Goal: Task Accomplishment & Management: Complete application form

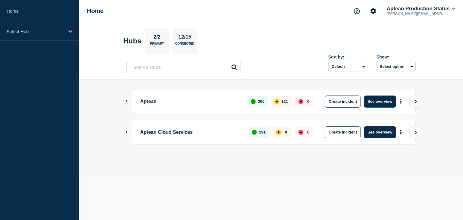
click at [126, 100] on icon "Show Connected Hubs" at bounding box center [127, 101] width 2 height 3
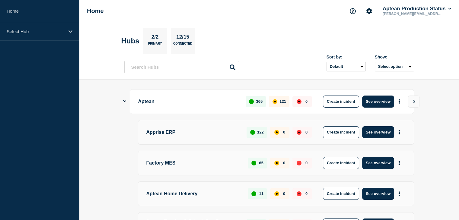
click at [124, 101] on icon "Show Connected Hubs" at bounding box center [124, 101] width 3 height 4
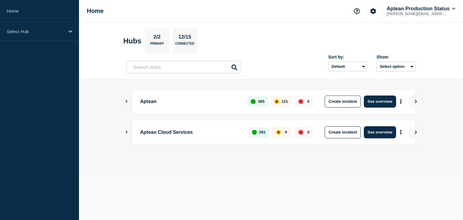
click at [127, 133] on button "Show Connected Hubs" at bounding box center [126, 132] width 3 height 5
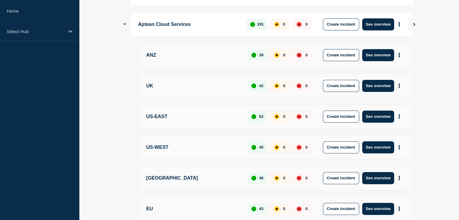
scroll to position [109, 0]
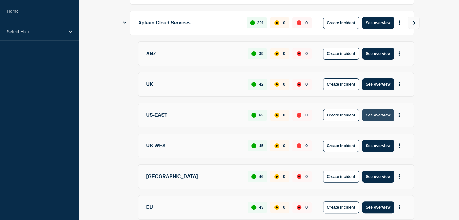
click at [378, 117] on button "See overview" at bounding box center [378, 115] width 32 height 12
click at [386, 112] on button "See overview" at bounding box center [378, 115] width 32 height 12
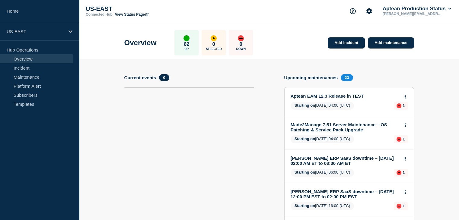
click at [336, 41] on link "Add incident" at bounding box center [345, 42] width 37 height 11
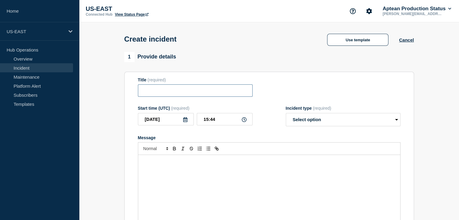
click at [178, 93] on input "Title" at bounding box center [195, 90] width 115 height 12
type input "I"
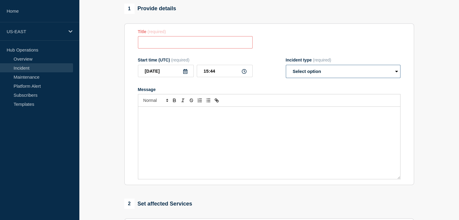
click at [336, 75] on select "Select option Investigating Identified Monitoring" at bounding box center [342, 71] width 115 height 13
select select "investigating"
click at [285, 67] on select "Select option Investigating Identified Monitoring" at bounding box center [342, 71] width 115 height 13
click at [169, 42] on input "Title" at bounding box center [195, 42] width 115 height 12
click at [157, 140] on div "Message" at bounding box center [269, 143] width 262 height 72
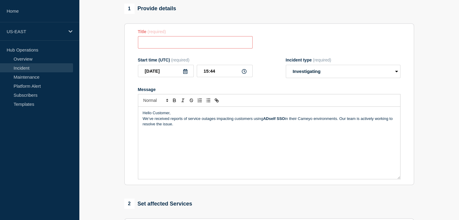
drag, startPoint x: 190, startPoint y: 155, endPoint x: 118, endPoint y: 86, distance: 98.9
click at [118, 86] on section "1 Provide details Title (required) Start time (UTC) (required) [DATE] 15:44 Inc…" at bounding box center [269, 176] width 380 height 345
click at [194, 147] on div "Hello Customer, We’ve received reports of service outages impacting customers u…" at bounding box center [269, 143] width 262 height 72
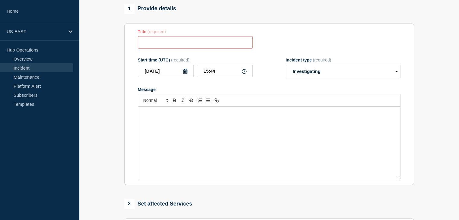
paste div "Message"
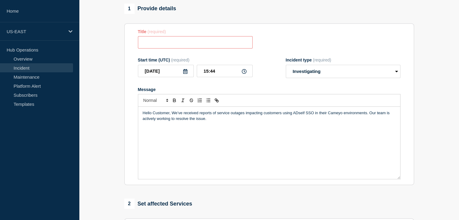
click at [170, 114] on p "Hello Customer, We’ve received reports of service outages impacting customers u…" at bounding box center [269, 115] width 253 height 11
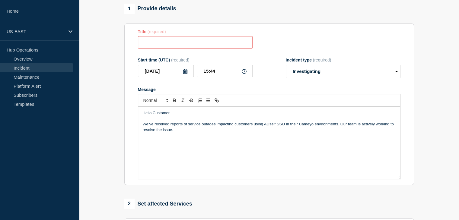
click at [185, 141] on div "Hello Customer, We’ve received reports of service outages impacting customers u…" at bounding box center [269, 143] width 262 height 72
click at [272, 131] on p "We’ve received reports of service outages impacting customers using ADself SSO …" at bounding box center [269, 126] width 253 height 11
click at [244, 139] on div "Hello Customer, We’ve received reports of service outages impacting customers u…" at bounding box center [269, 143] width 262 height 72
click at [241, 163] on div "Hello Customer, We’ve received reports of service outages impacting customers u…" at bounding box center [269, 143] width 262 height 72
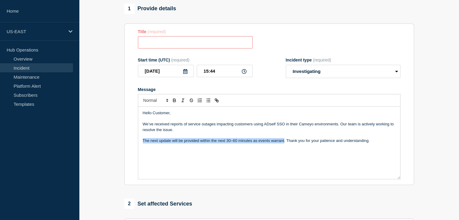
drag, startPoint x: 284, startPoint y: 143, endPoint x: 142, endPoint y: 143, distance: 142.0
click at [142, 143] on div "Hello Customer, We’ve received reports of service outages impacting customers u…" at bounding box center [269, 143] width 262 height 72
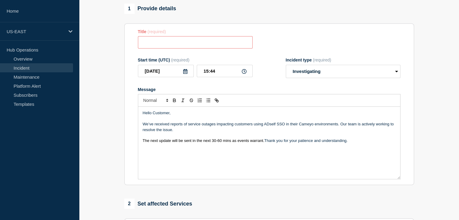
click at [201, 153] on p "Message" at bounding box center [269, 151] width 253 height 5
click at [143, 115] on p "Hi Hello Customer," at bounding box center [269, 112] width 253 height 5
click at [149, 116] on p "Hi Hello Customer," at bounding box center [269, 112] width 253 height 5
drag, startPoint x: 147, startPoint y: 115, endPoint x: 188, endPoint y: 116, distance: 40.7
click at [188, 116] on p "Hi Hello Customer," at bounding box center [269, 112] width 253 height 5
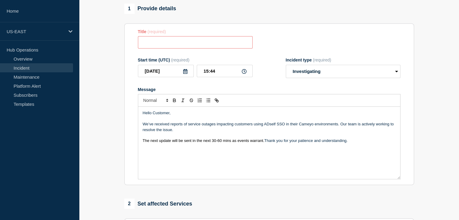
click at [188, 141] on span "The next update will be sent in the next 30-60 mins as events warrant." at bounding box center [203, 140] width 121 height 5
click at [141, 144] on div "Hello Customer, We’ve received reports of service outages impacting customers u…" at bounding box center [269, 143] width 262 height 72
click at [184, 130] on p "We’ve received reports of service outages impacting customers using ADself SSO …" at bounding box center [269, 126] width 253 height 11
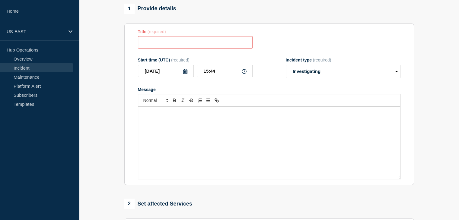
click at [197, 135] on div "Message" at bounding box center [269, 143] width 262 height 72
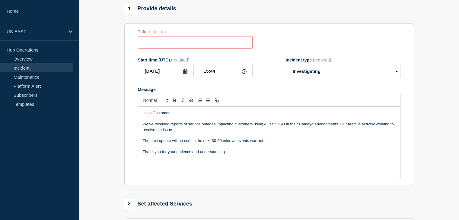
click at [347, 130] on p "We’ve received reports of service outages impacting customers using ADself SSO …" at bounding box center [269, 126] width 253 height 11
click at [218, 140] on p "The next update will be sent in the next 30-60 mins as events warrant." at bounding box center [269, 140] width 253 height 5
click at [203, 135] on p "Message" at bounding box center [269, 135] width 253 height 5
click at [388, 127] on p "We’ve received reports of service outages impacting customers using ADself SSO …" at bounding box center [269, 126] width 253 height 11
click at [204, 149] on p "Message" at bounding box center [269, 146] width 253 height 5
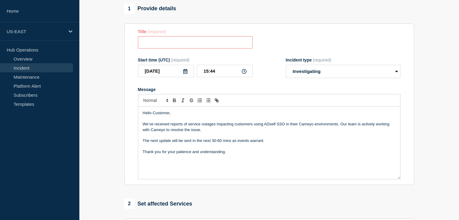
click at [208, 133] on p "We’ve received reports of service outages impacting customers using ADself SSO …" at bounding box center [269, 126] width 253 height 11
click at [222, 162] on div "Hello Customer, We’ve received reports of service outages impacting customers u…" at bounding box center [269, 143] width 262 height 72
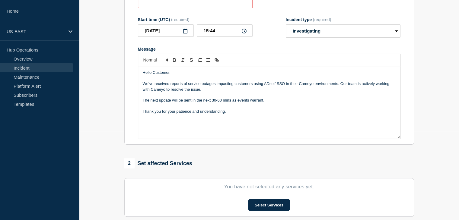
scroll to position [89, 0]
click at [108, 105] on section "1 Provide details Title (required) Start time (UTC) (required) [DATE] 15:44 Inc…" at bounding box center [269, 135] width 380 height 345
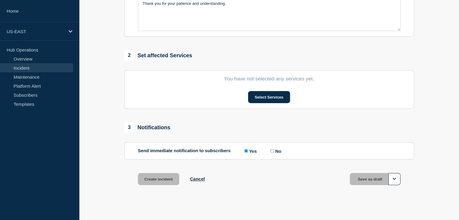
scroll to position [203, 0]
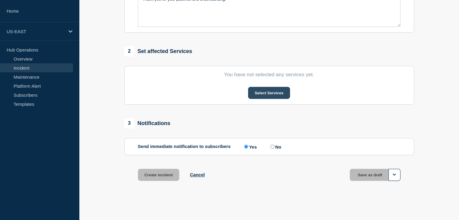
click at [272, 96] on button "Select Services" at bounding box center [269, 93] width 42 height 12
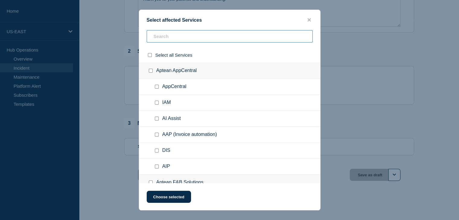
click at [181, 36] on input "text" at bounding box center [230, 36] width 166 height 12
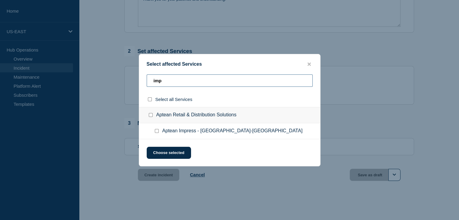
scroll to position [203, 0]
type input "imp"
click at [156, 132] on input "Aptean Impress - US-East checkbox" at bounding box center [157, 131] width 4 height 4
checkbox input "true"
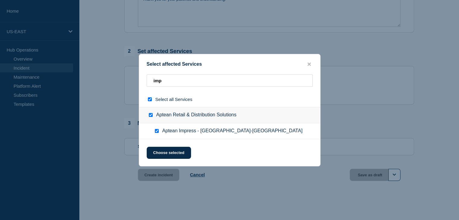
checkbox input "true"
click at [166, 154] on button "Choose selected" at bounding box center [169, 153] width 44 height 12
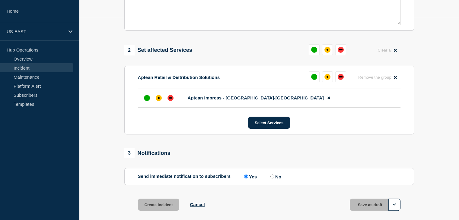
scroll to position [235, 0]
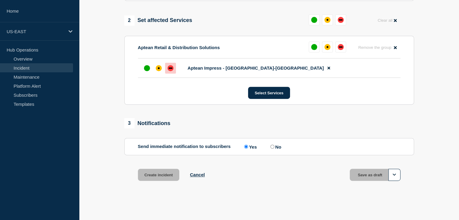
click at [168, 69] on div "down" at bounding box center [170, 68] width 6 height 6
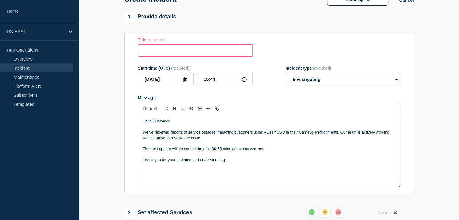
scroll to position [39, 0]
click at [166, 147] on p "Message" at bounding box center [269, 144] width 253 height 5
click at [175, 128] on p "Message" at bounding box center [269, 127] width 253 height 5
drag, startPoint x: 151, startPoint y: 124, endPoint x: 127, endPoint y: 123, distance: 23.8
click at [127, 123] on section "Title (required) Start time (UTC) (required) [DATE] 15:44 Incident type (requir…" at bounding box center [268, 114] width 289 height 162
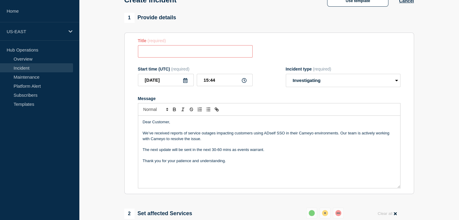
click at [181, 131] on p "Message" at bounding box center [269, 127] width 253 height 5
click at [211, 151] on p "The next update will be sent in the next 30-60 mins as events warrant." at bounding box center [269, 149] width 253 height 5
click at [283, 151] on p "The next update will be sent in the next 30-60 mins as events warrant." at bounding box center [269, 149] width 253 height 5
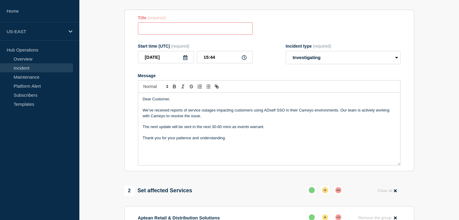
scroll to position [77, 0]
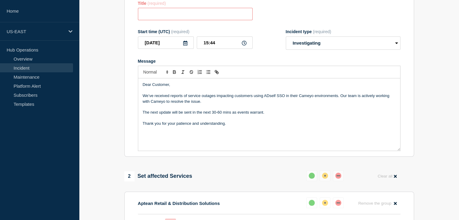
click at [226, 139] on div "Dear Customer, We’ve received reports of service outages impacting customers us…" at bounding box center [269, 114] width 262 height 72
click at [251, 121] on p "Message" at bounding box center [269, 117] width 253 height 5
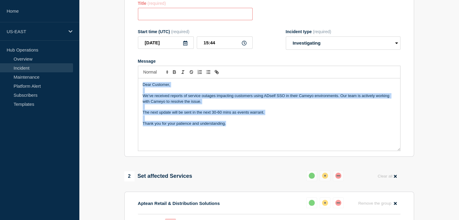
copy div "Dear Customer, We’ve received reports of service outages impacting customers us…"
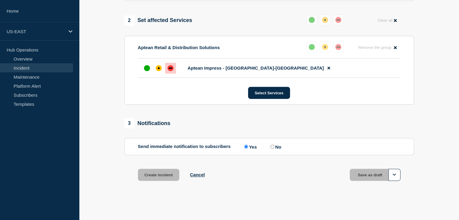
scroll to position [235, 0]
click at [313, 182] on div "Create incident Cancel Save as draft" at bounding box center [268, 182] width 289 height 27
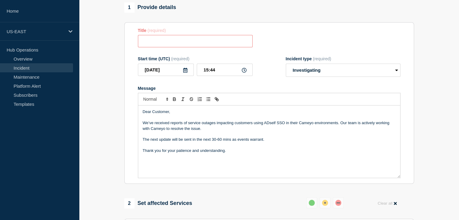
scroll to position [0, 0]
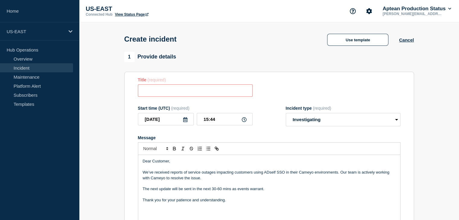
click at [206, 92] on input "Title" at bounding box center [195, 90] width 115 height 12
click at [210, 93] on input "Title" at bounding box center [195, 90] width 115 height 12
paste input "Impress - Cameyo Outage Report"
type input "Impress - Cameyo Outage Report"
click at [288, 64] on div "1 Provide details Title (required) Impress - Cameyo Outage Report Start time (U…" at bounding box center [268, 143] width 289 height 182
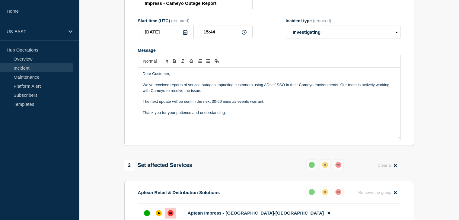
scroll to position [87, 0]
click at [228, 112] on p "Thank you for your patience and understanding." at bounding box center [269, 112] width 253 height 5
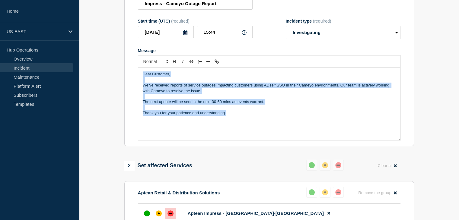
copy div "Dear Customer, We’ve received reports of service outages impacting customers us…"
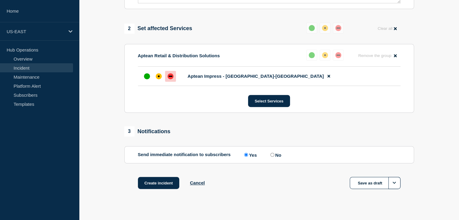
scroll to position [235, 0]
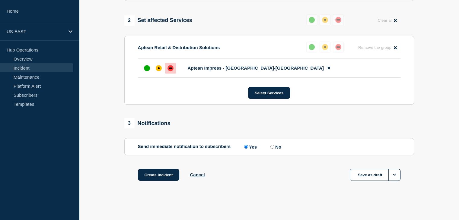
click at [100, 127] on section "1 Provide details Title (required) Impress - Cameyo Outage Report Start time (U…" at bounding box center [269, 7] width 380 height 377
click at [397, 173] on button "Options" at bounding box center [394, 175] width 12 height 12
click at [330, 201] on main "Create incident Use template Cancel 1 Provide details Title (required) Impress …" at bounding box center [269, 5] width 380 height 430
click at [147, 175] on button "Create incident" at bounding box center [159, 175] width 42 height 12
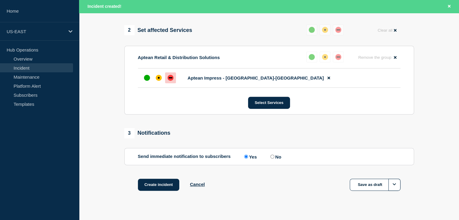
scroll to position [248, 0]
